Goal: Information Seeking & Learning: Learn about a topic

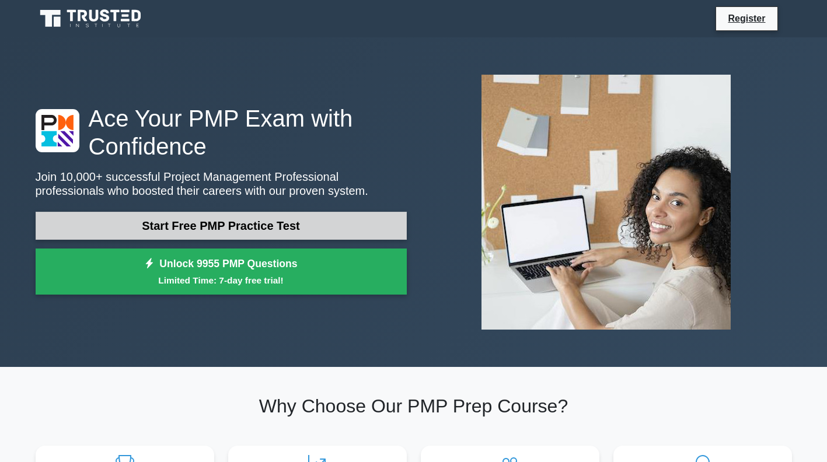
click at [194, 219] on link "Start Free PMP Practice Test" at bounding box center [221, 226] width 371 height 28
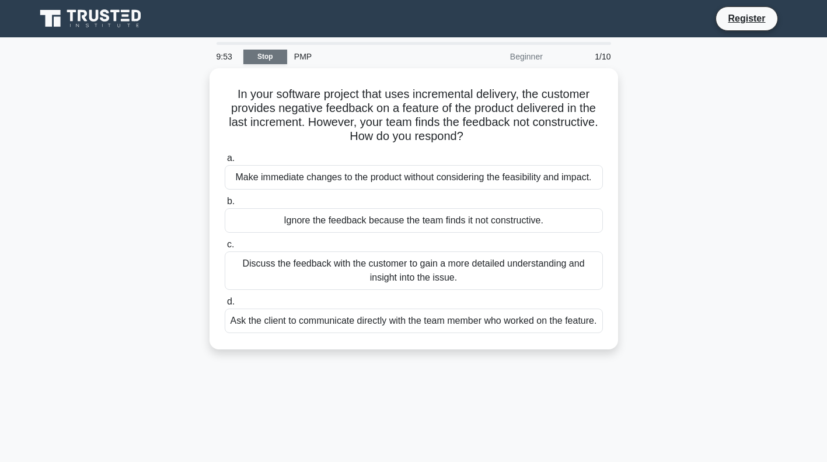
click at [270, 52] on link "Stop" at bounding box center [265, 57] width 44 height 15
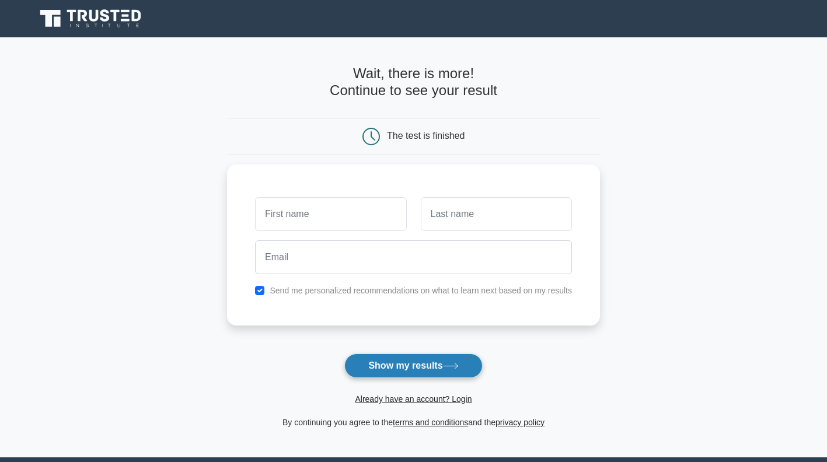
click at [374, 370] on button "Show my results" at bounding box center [413, 366] width 138 height 25
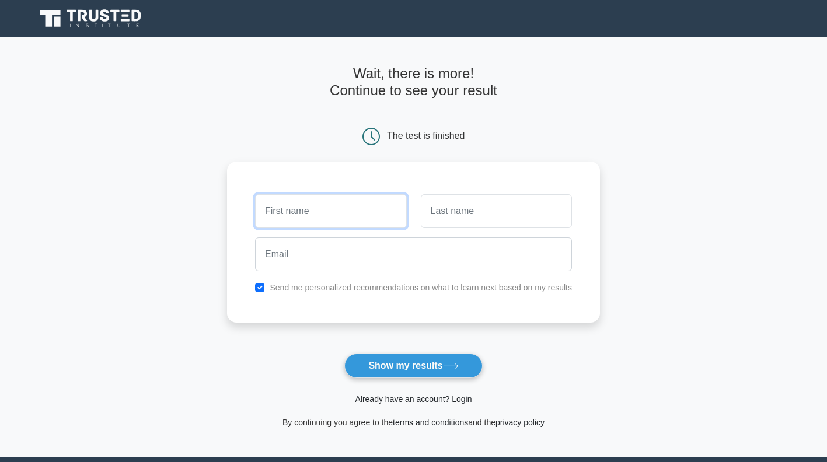
click at [337, 219] on input "text" at bounding box center [330, 211] width 151 height 34
type input "SYVESTER"
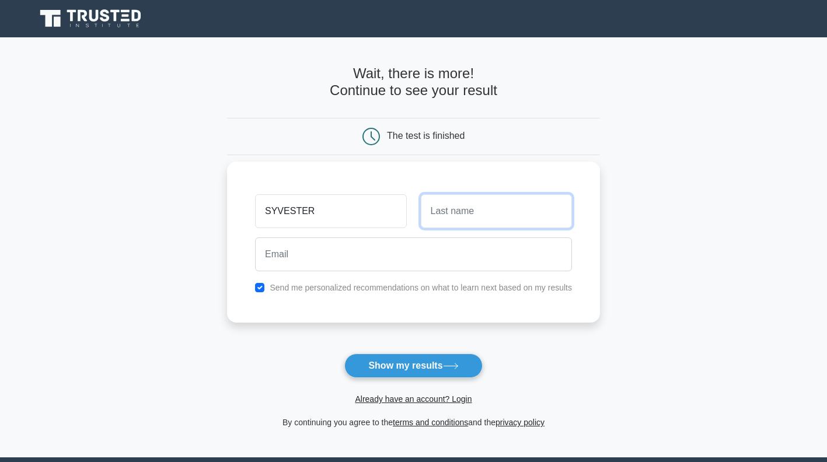
click at [437, 217] on input "text" at bounding box center [496, 211] width 151 height 34
type input "S"
type input "SINGANI"
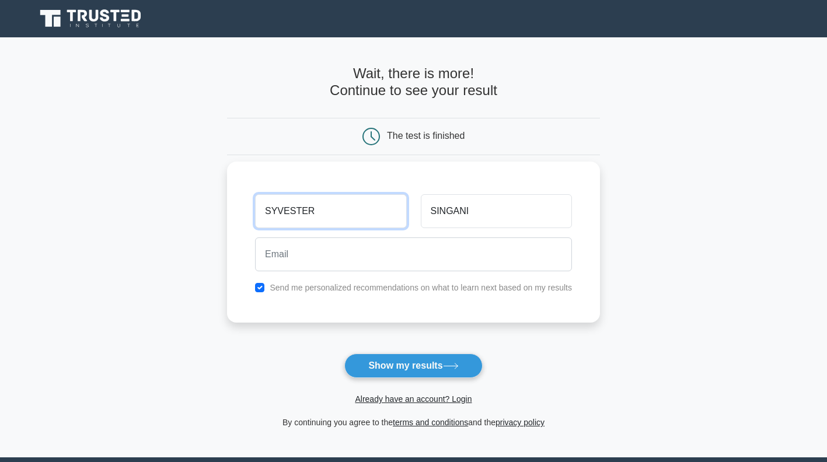
click at [353, 216] on input "SYVESTER" at bounding box center [330, 211] width 151 height 34
type input "S"
type input "SIBUSISO"
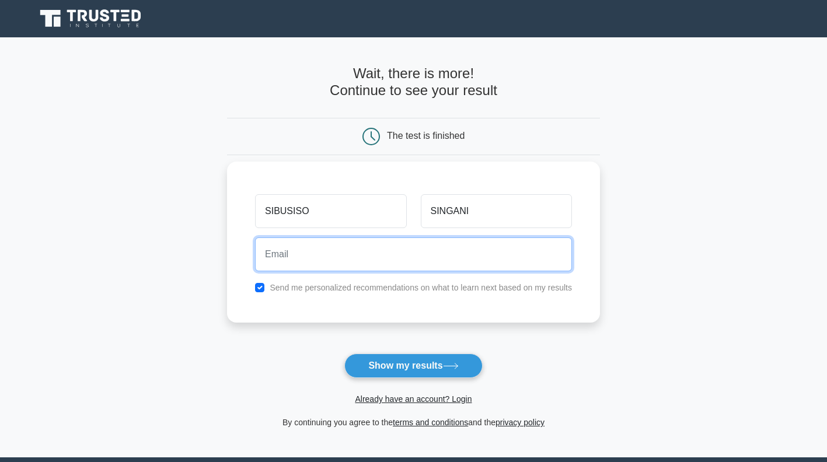
click at [337, 251] on input "email" at bounding box center [413, 254] width 317 height 34
type input "singanisylvester@gmail.com"
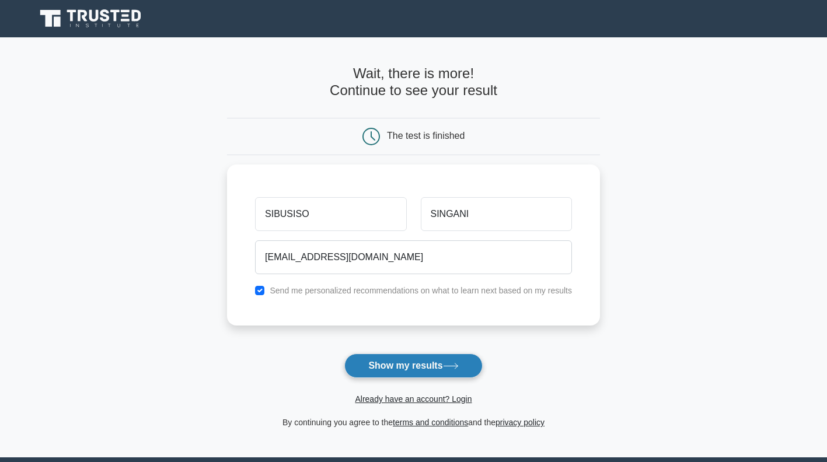
click at [465, 359] on button "Show my results" at bounding box center [413, 366] width 138 height 25
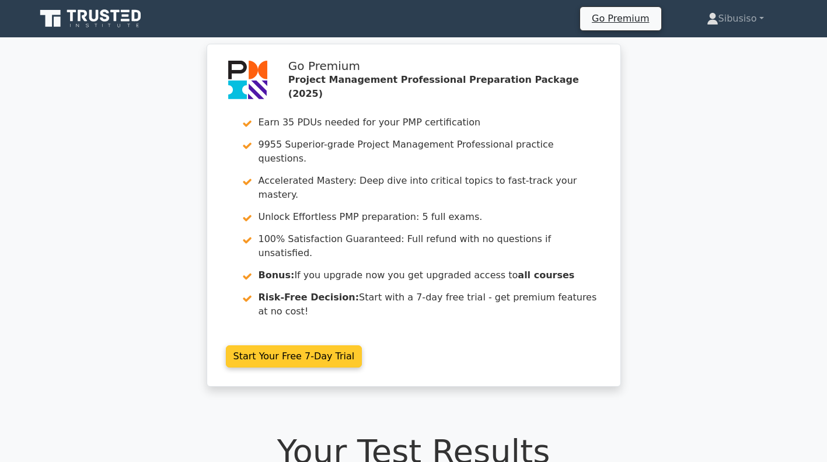
click at [323, 345] on link "Start Your Free 7-Day Trial" at bounding box center [294, 356] width 137 height 22
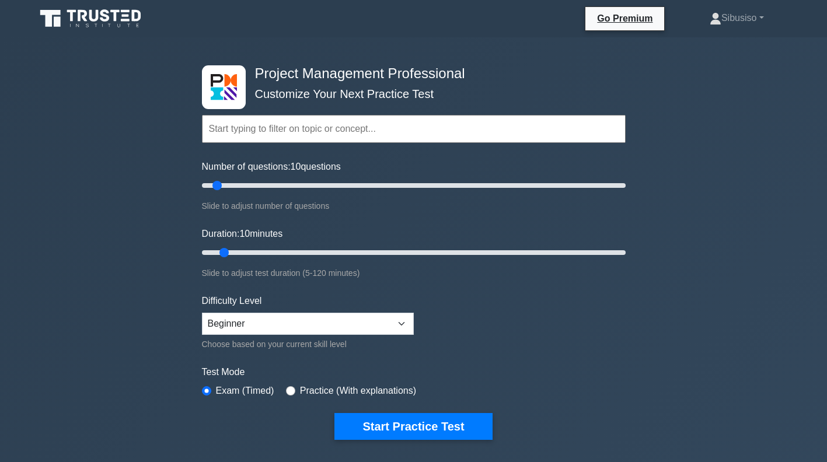
click at [331, 127] on input "text" at bounding box center [414, 129] width 424 height 28
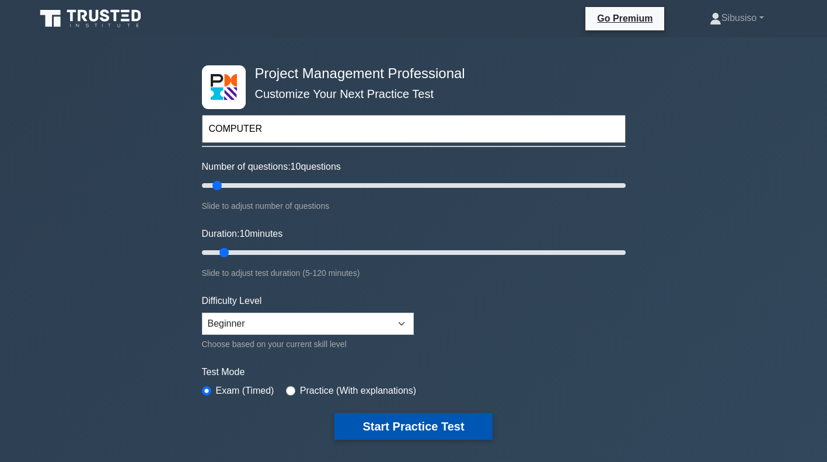
type input "COMPUTER"
click at [395, 420] on button "Start Practice Test" at bounding box center [413, 426] width 158 height 27
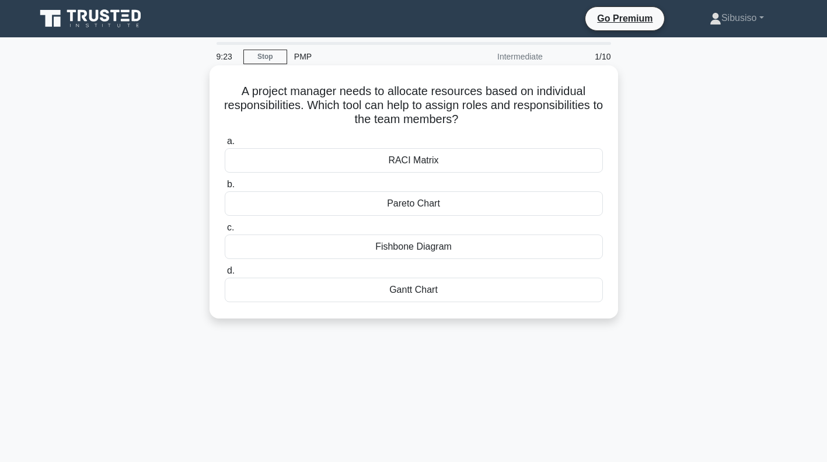
click at [443, 160] on div "RACI Matrix" at bounding box center [414, 160] width 378 height 25
click at [225, 145] on input "a. RACI Matrix" at bounding box center [225, 142] width 0 height 8
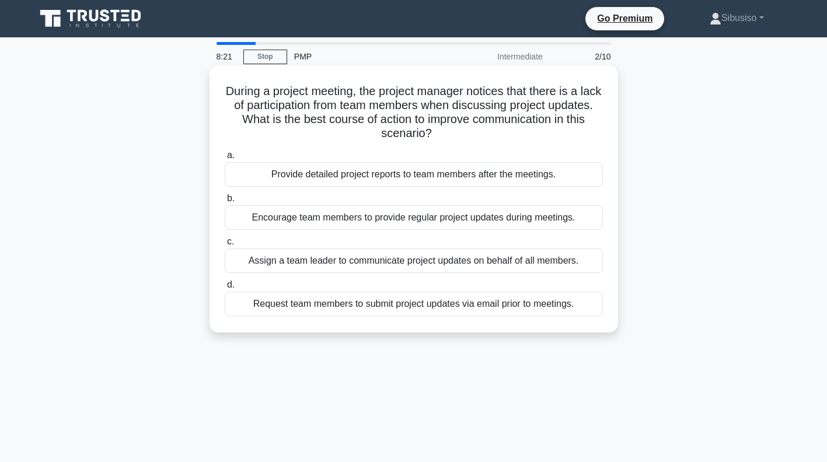
click at [422, 222] on div "Encourage team members to provide regular project updates during meetings." at bounding box center [414, 217] width 378 height 25
click at [225, 202] on input "b. Encourage team members to provide regular project updates during meetings." at bounding box center [225, 199] width 0 height 8
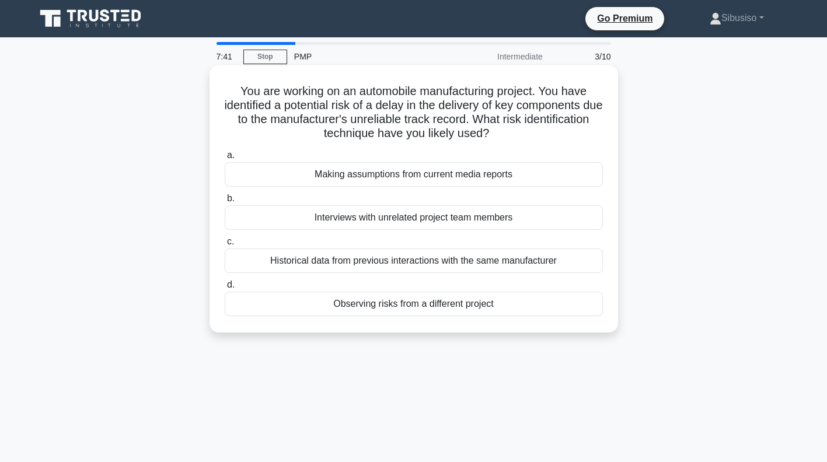
click at [419, 303] on div "Observing risks from a different project" at bounding box center [414, 304] width 378 height 25
click at [225, 289] on input "d. Observing risks from a different project" at bounding box center [225, 285] width 0 height 8
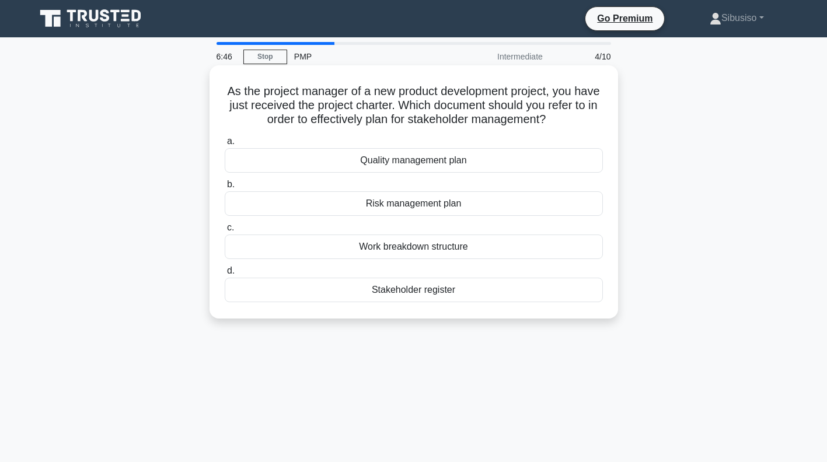
click at [422, 293] on div "Stakeholder register" at bounding box center [414, 290] width 378 height 25
click at [225, 275] on input "d. Stakeholder register" at bounding box center [225, 271] width 0 height 8
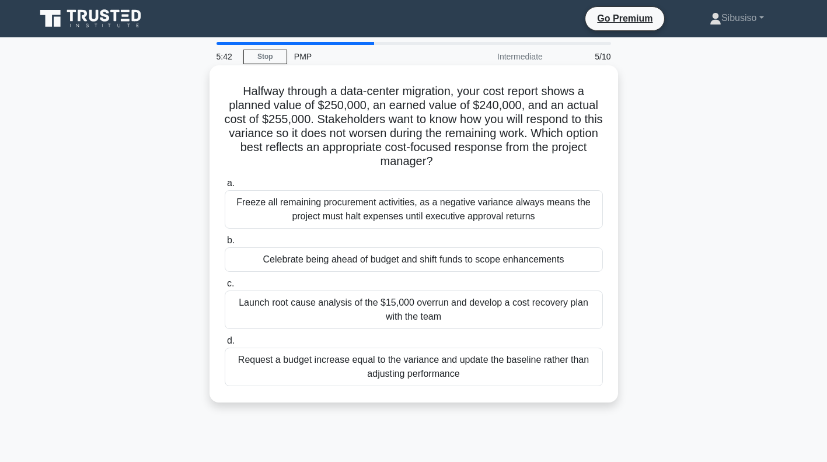
click at [428, 359] on div "Request a budget increase equal to the variance and update the baseline rather …" at bounding box center [414, 367] width 378 height 39
click at [225, 345] on input "d. Request a budget increase equal to the variance and update the baseline rath…" at bounding box center [225, 341] width 0 height 8
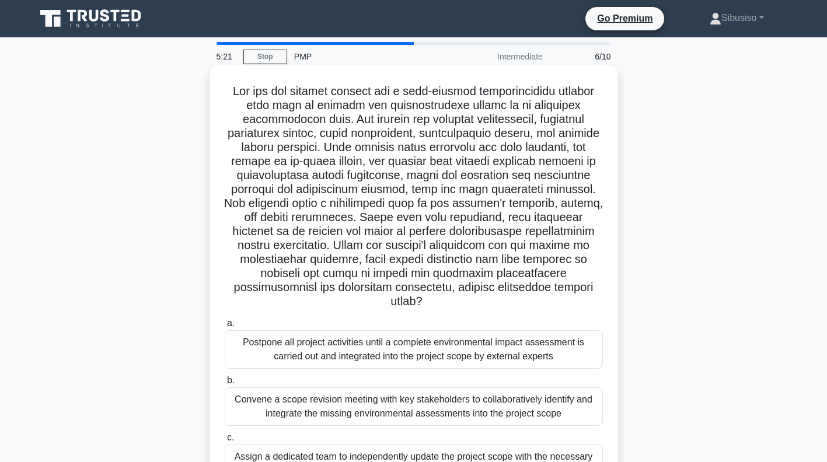
click at [421, 415] on div "Convene a scope revision meeting with key stakeholders to collaboratively ident…" at bounding box center [414, 406] width 378 height 39
click at [225, 384] on input "b. Convene a scope revision meeting with key stakeholders to collaboratively id…" at bounding box center [225, 381] width 0 height 8
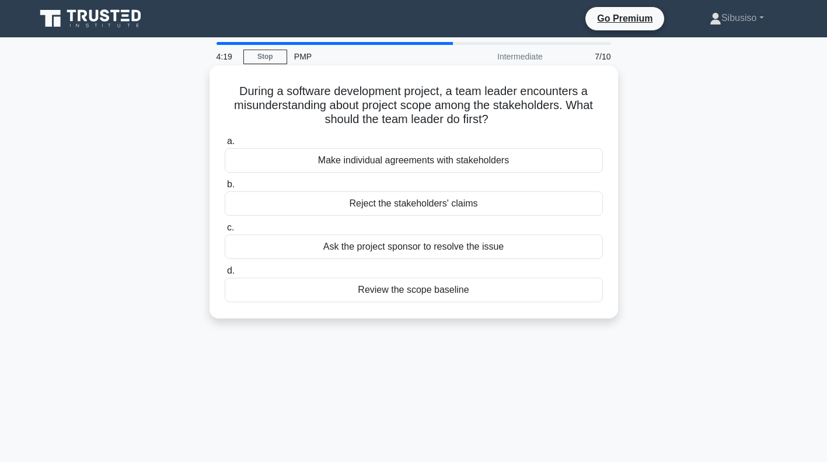
click at [489, 248] on div "Ask the project sponsor to resolve the issue" at bounding box center [414, 247] width 378 height 25
click at [225, 232] on input "c. Ask the project sponsor to resolve the issue" at bounding box center [225, 228] width 0 height 8
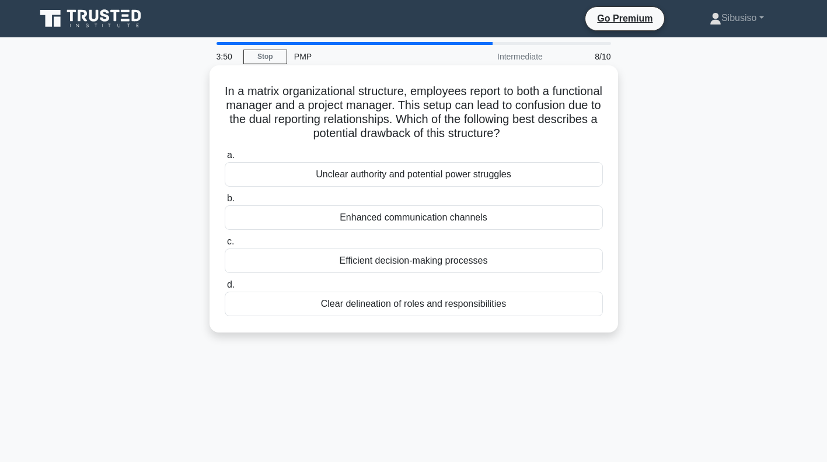
click at [468, 223] on div "Enhanced communication channels" at bounding box center [414, 217] width 378 height 25
click at [225, 202] on input "b. Enhanced communication channels" at bounding box center [225, 199] width 0 height 8
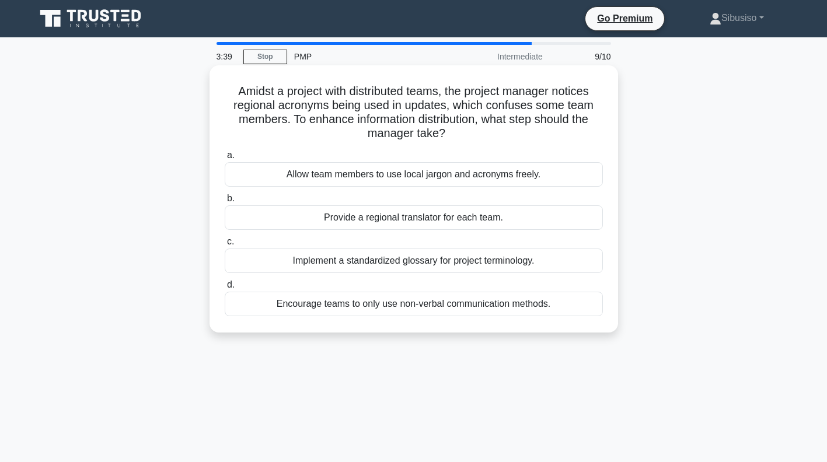
click at [459, 174] on div "Allow team members to use local jargon and acronyms freely." at bounding box center [414, 174] width 378 height 25
click at [225, 159] on input "a. Allow team members to use local jargon and acronyms freely." at bounding box center [225, 156] width 0 height 8
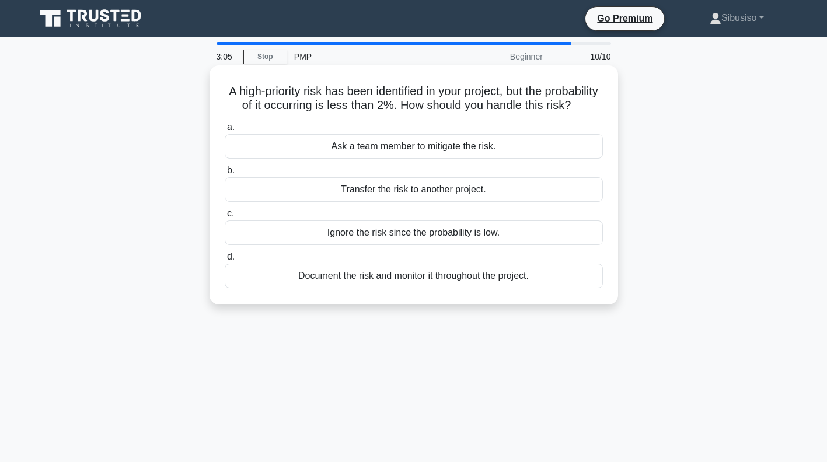
click at [467, 286] on div "Document the risk and monitor it throughout the project." at bounding box center [414, 276] width 378 height 25
click at [225, 261] on input "d. Document the risk and monitor it throughout the project." at bounding box center [225, 257] width 0 height 8
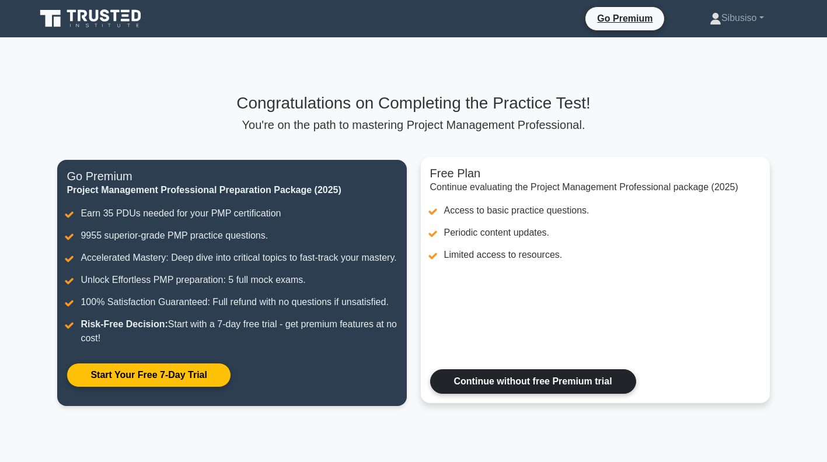
click at [512, 394] on link "Continue without free Premium trial" at bounding box center [533, 381] width 206 height 25
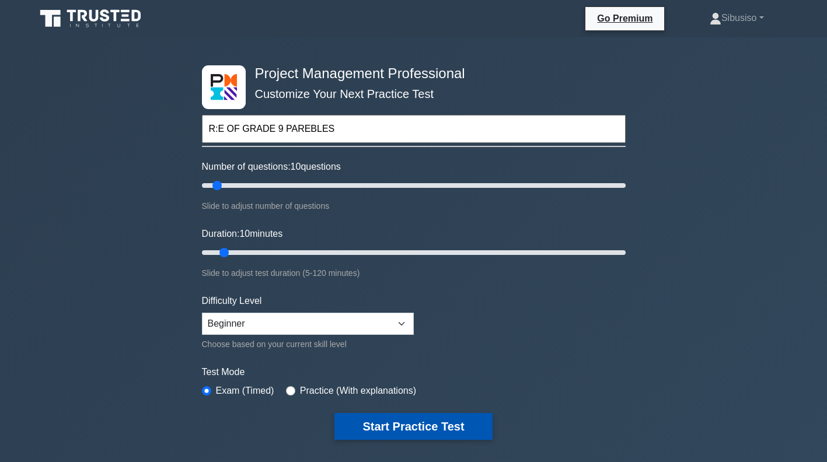
type input "R:E OF GRADE 9 PAREBLES"
click at [417, 420] on button "Start Practice Test" at bounding box center [413, 426] width 158 height 27
